Goal: Task Accomplishment & Management: Manage account settings

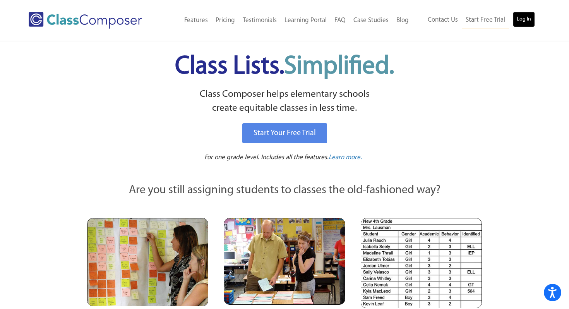
click at [514, 21] on link "Log In" at bounding box center [524, 19] width 22 height 15
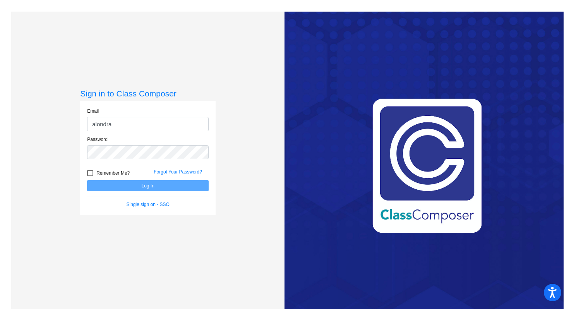
type input "[EMAIL_ADDRESS][PERSON_NAME][DOMAIN_NAME]"
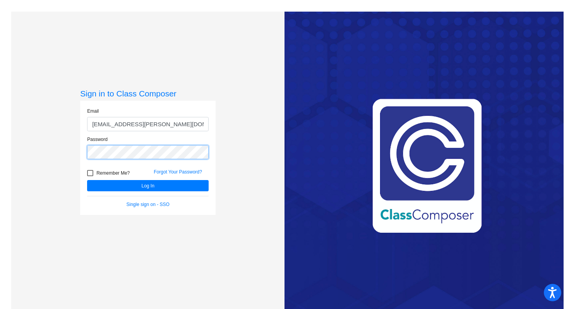
click at [87, 180] on button "Log In" at bounding box center [148, 185] width 122 height 11
click at [67, 151] on div "Sign in to Class Composer Email [EMAIL_ADDRESS][PERSON_NAME][DOMAIN_NAME] Passw…" at bounding box center [147, 166] width 273 height 309
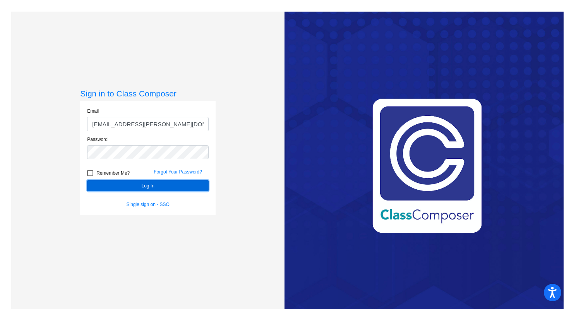
click at [105, 185] on button "Log In" at bounding box center [148, 185] width 122 height 11
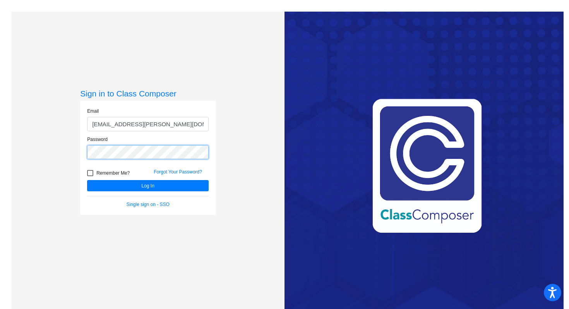
click at [87, 180] on button "Log In" at bounding box center [148, 185] width 122 height 11
